Goal: Use online tool/utility: Utilize a website feature to perform a specific function

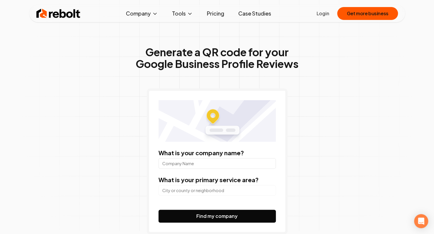
scroll to position [2, 0]
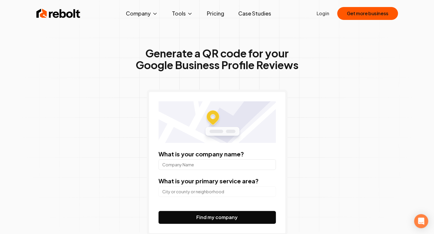
click at [185, 167] on input "What is your company name?" at bounding box center [216, 165] width 117 height 11
type input "Fairmount Dentistry"
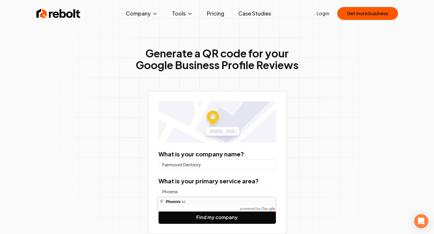
type input "[GEOGRAPHIC_DATA], [GEOGRAPHIC_DATA]"
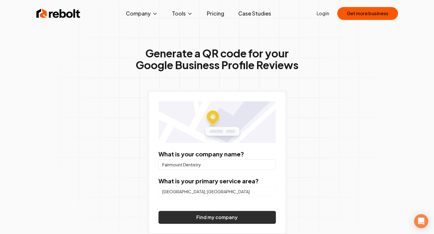
click at [178, 217] on button "Find my company" at bounding box center [216, 217] width 117 height 13
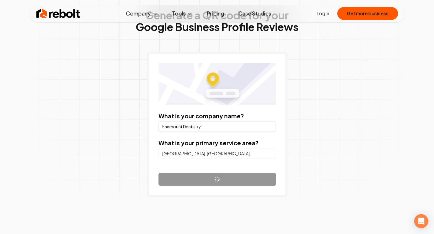
scroll to position [43, 0]
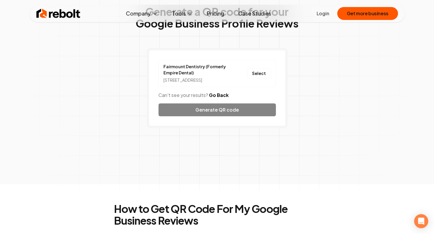
click at [218, 116] on div "Fairmount Dentistry (Formerly Empire Dental) [STREET_ADDRESS] Select Can't see …" at bounding box center [217, 88] width 141 height 80
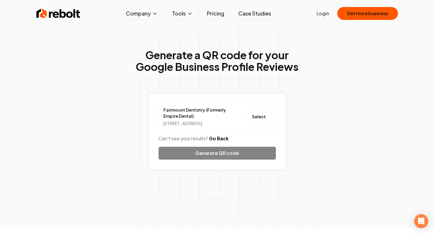
click at [215, 158] on div "Fairmount Dentistry (Formerly Empire Dental) [STREET_ADDRESS] Select Can't see …" at bounding box center [217, 132] width 141 height 80
click at [261, 120] on button "Select" at bounding box center [259, 117] width 24 height 11
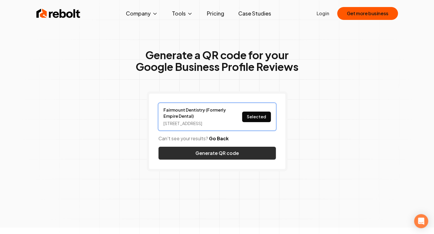
click at [229, 160] on button "Generate QR code" at bounding box center [216, 153] width 117 height 13
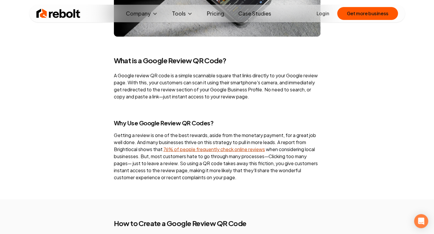
scroll to position [635, 0]
